Goal: Information Seeking & Learning: Learn about a topic

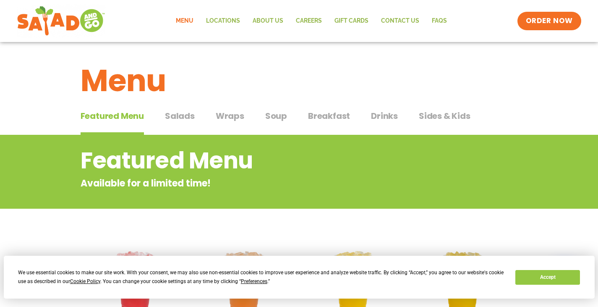
click at [540, 284] on div "We use essential cookies to make our site work. With your consent, we may also …" at bounding box center [299, 277] width 562 height 18
click at [539, 276] on button "Accept" at bounding box center [547, 277] width 65 height 15
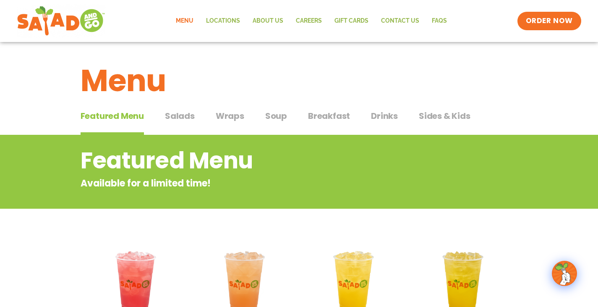
click at [191, 112] on span "Salads" at bounding box center [180, 116] width 30 height 13
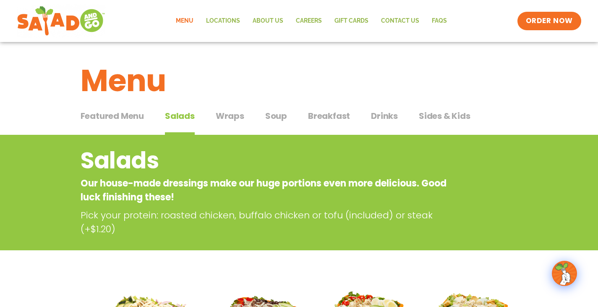
click at [290, 114] on div "Featured Menu Featured Menu Salads Salads Wraps Wraps Soup Soup Breakfast Break…" at bounding box center [299, 121] width 437 height 29
click at [278, 115] on span "Soup" at bounding box center [276, 116] width 22 height 13
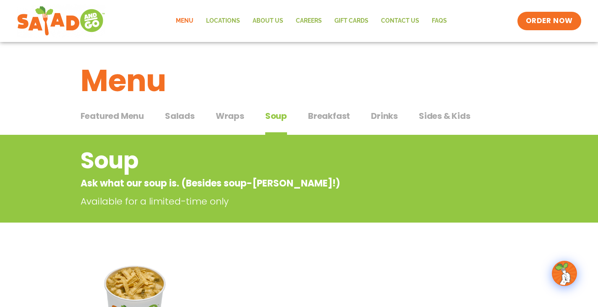
click at [189, 114] on span "Salads" at bounding box center [180, 116] width 30 height 13
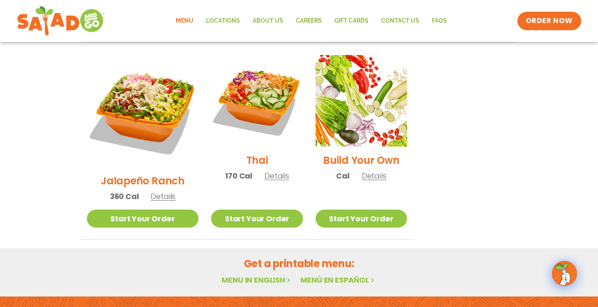
scroll to position [705, 0]
